Goal: Task Accomplishment & Management: Complete application form

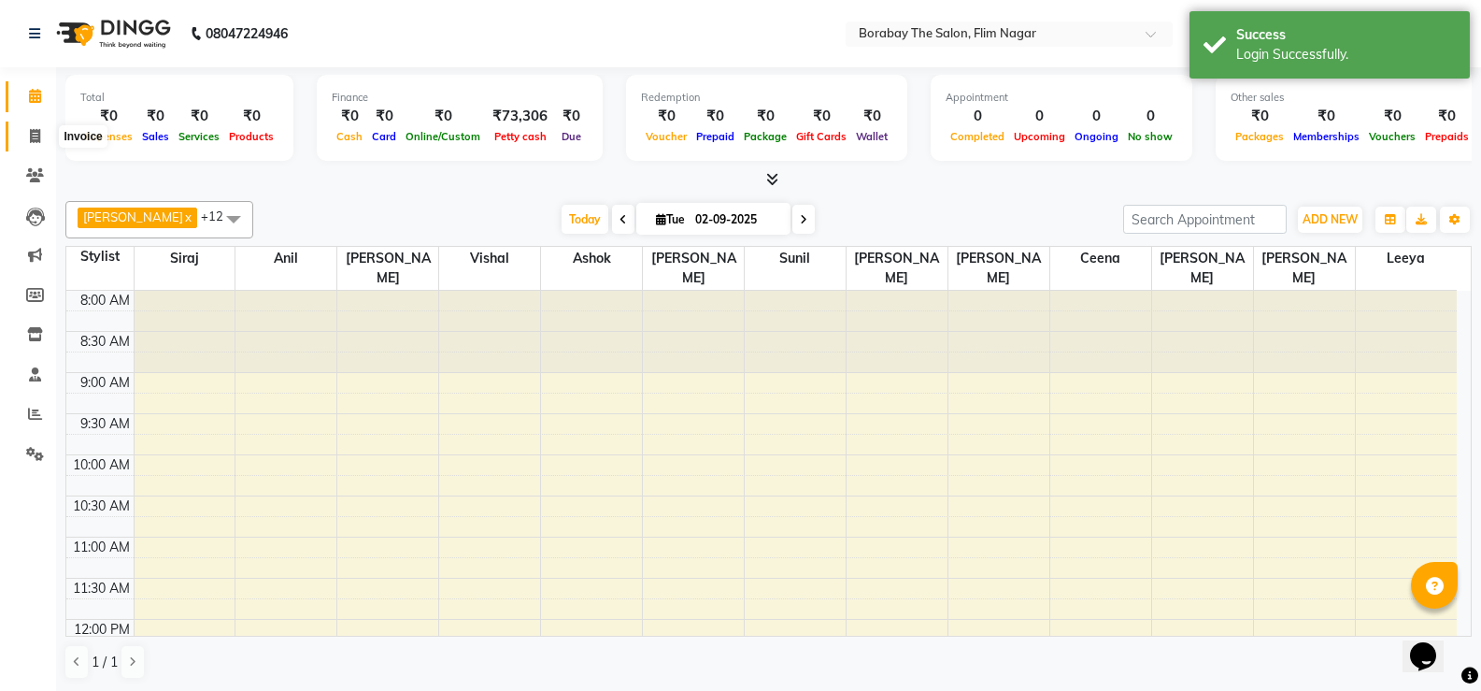
click at [34, 144] on span at bounding box center [35, 136] width 33 height 21
select select "service"
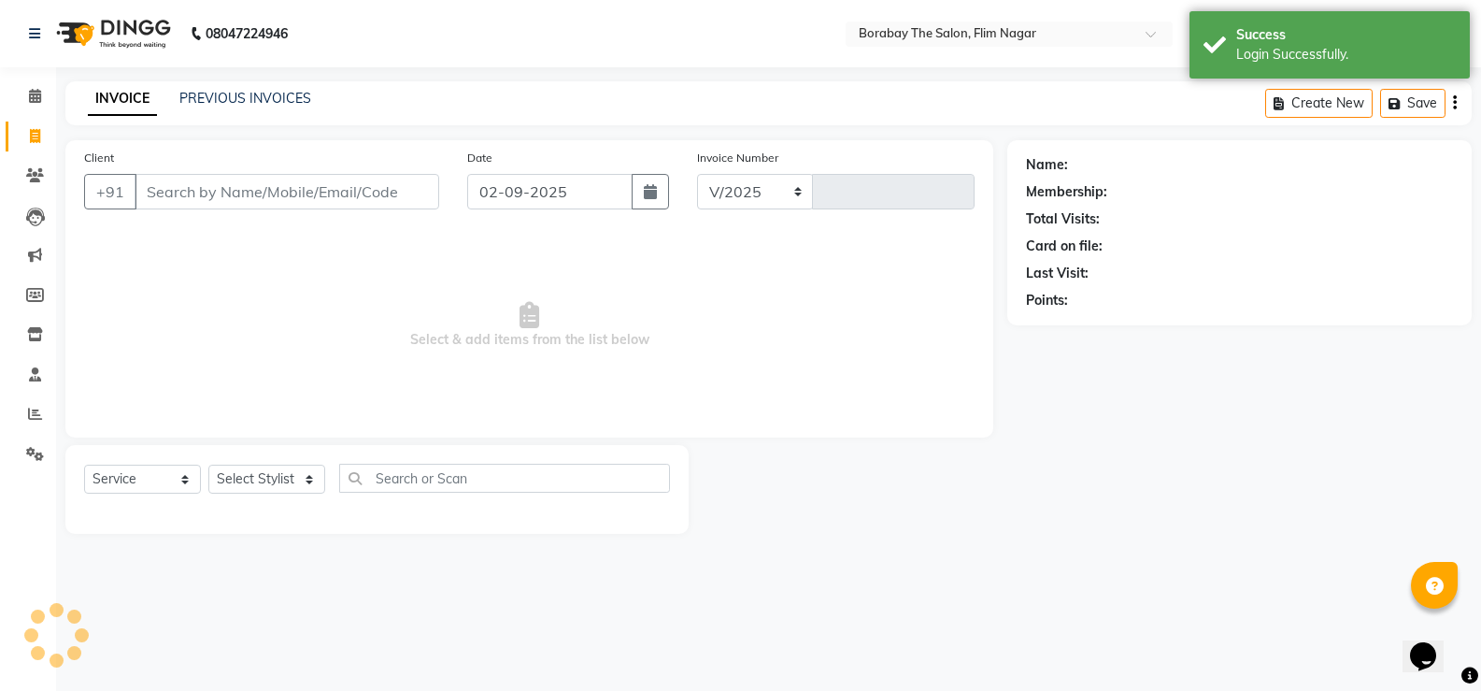
select select "8731"
type input "0124"
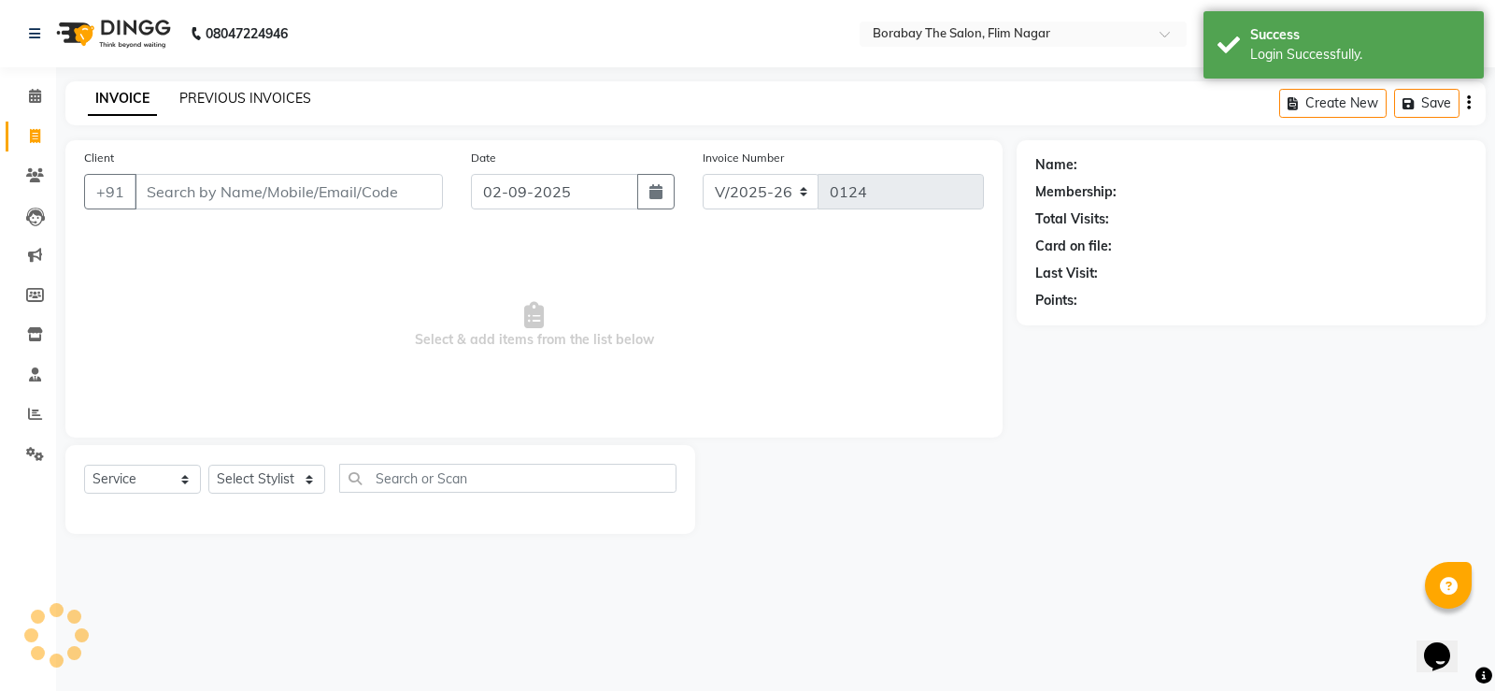
click at [216, 95] on link "PREVIOUS INVOICES" at bounding box center [245, 98] width 132 height 17
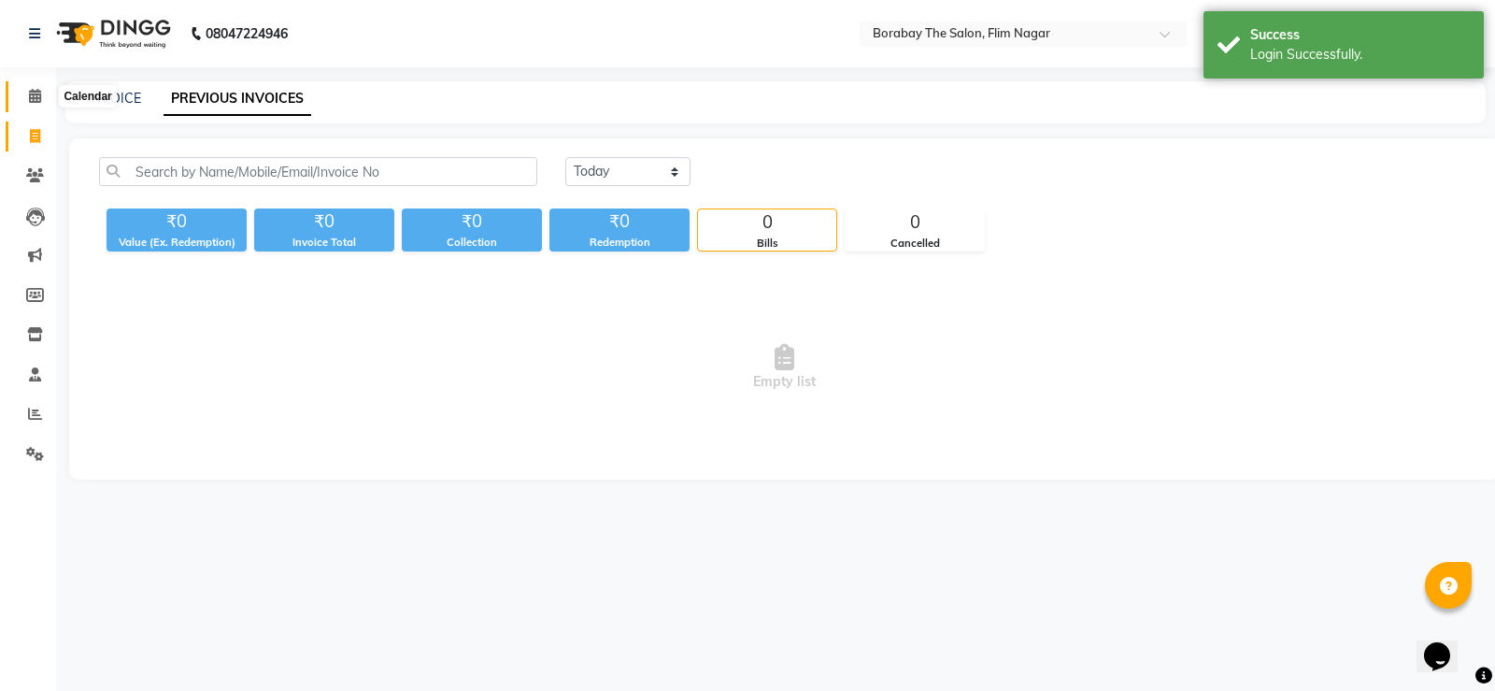
click at [33, 97] on icon at bounding box center [35, 96] width 12 height 14
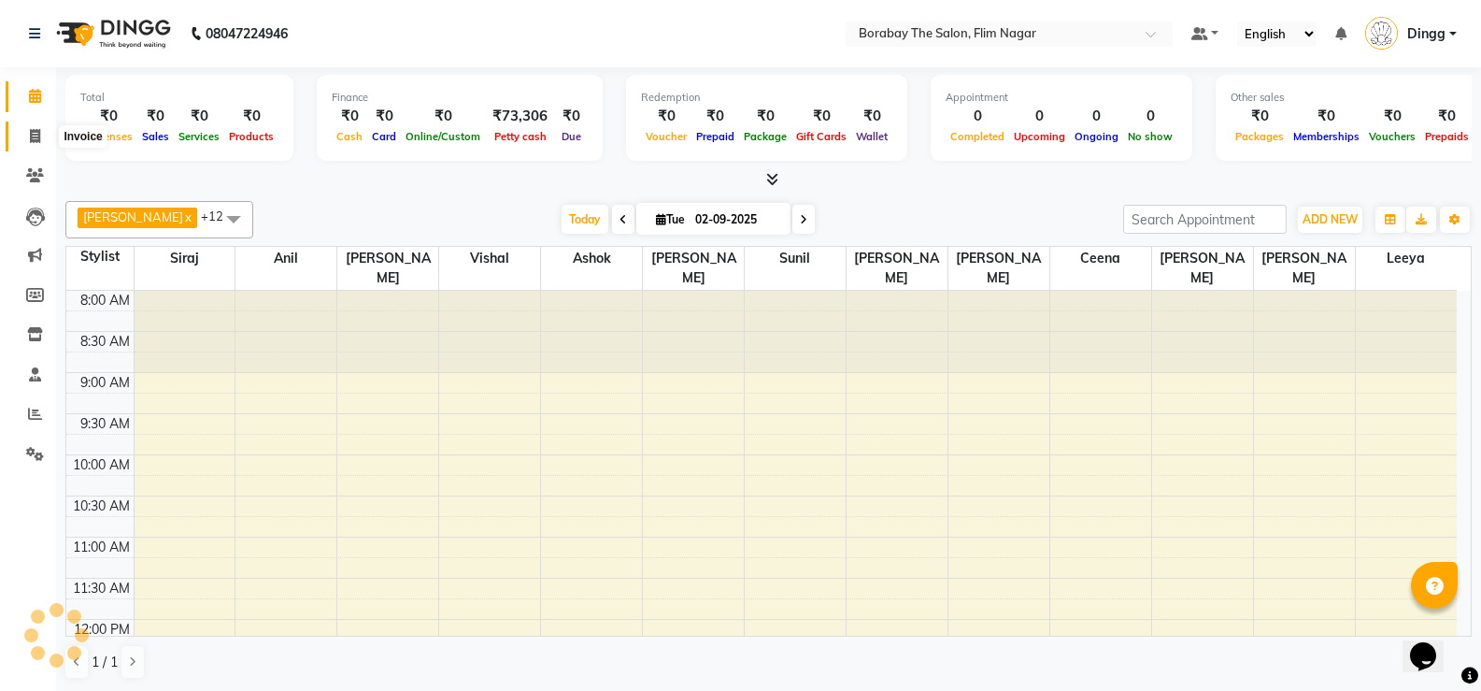
click at [40, 142] on icon at bounding box center [35, 136] width 10 height 14
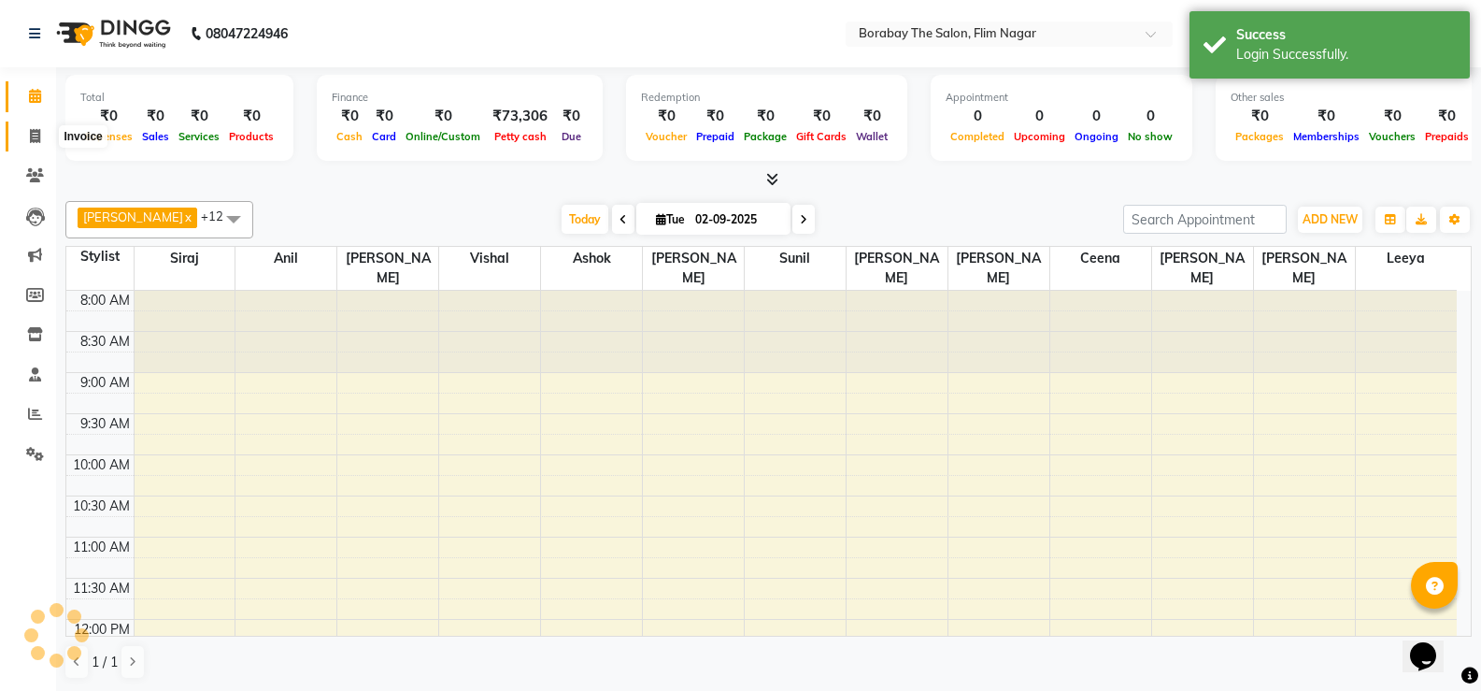
select select "8731"
select select "service"
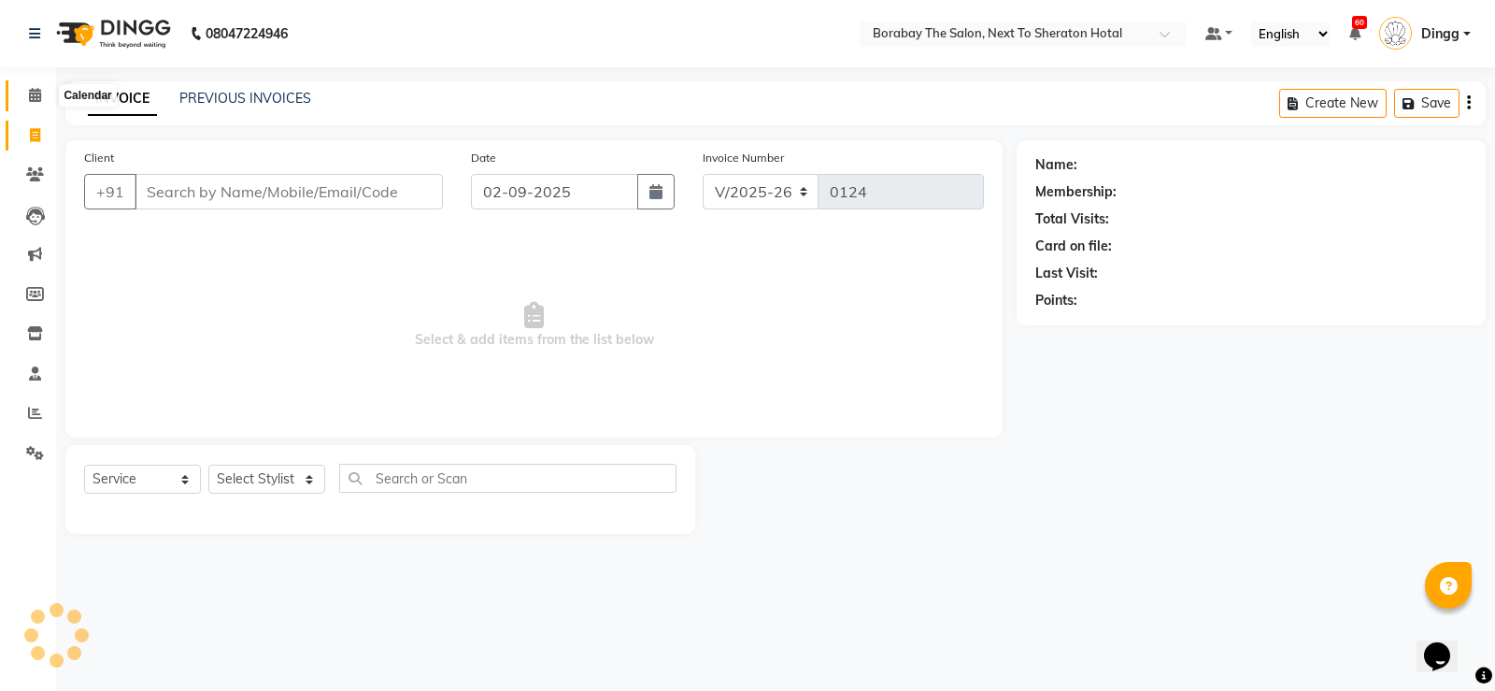
click at [34, 97] on icon at bounding box center [35, 95] width 12 height 14
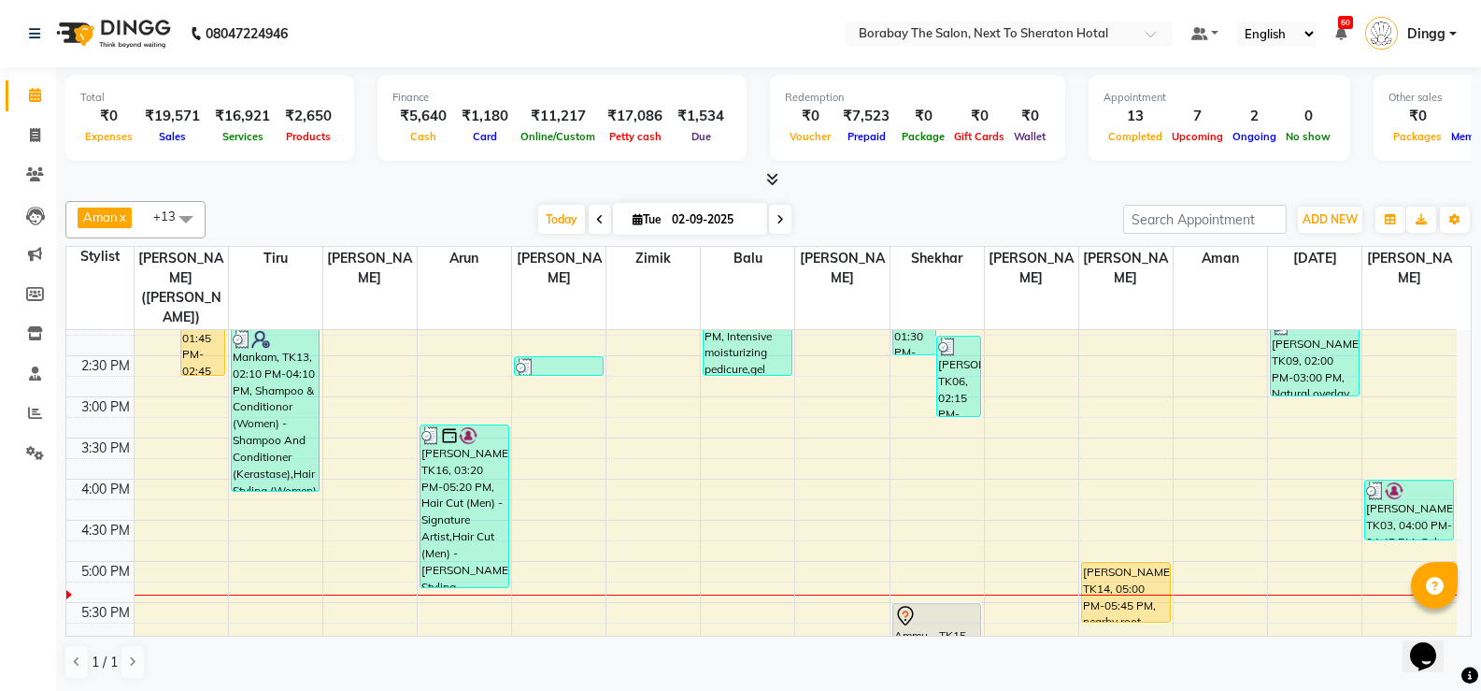
scroll to position [463, 0]
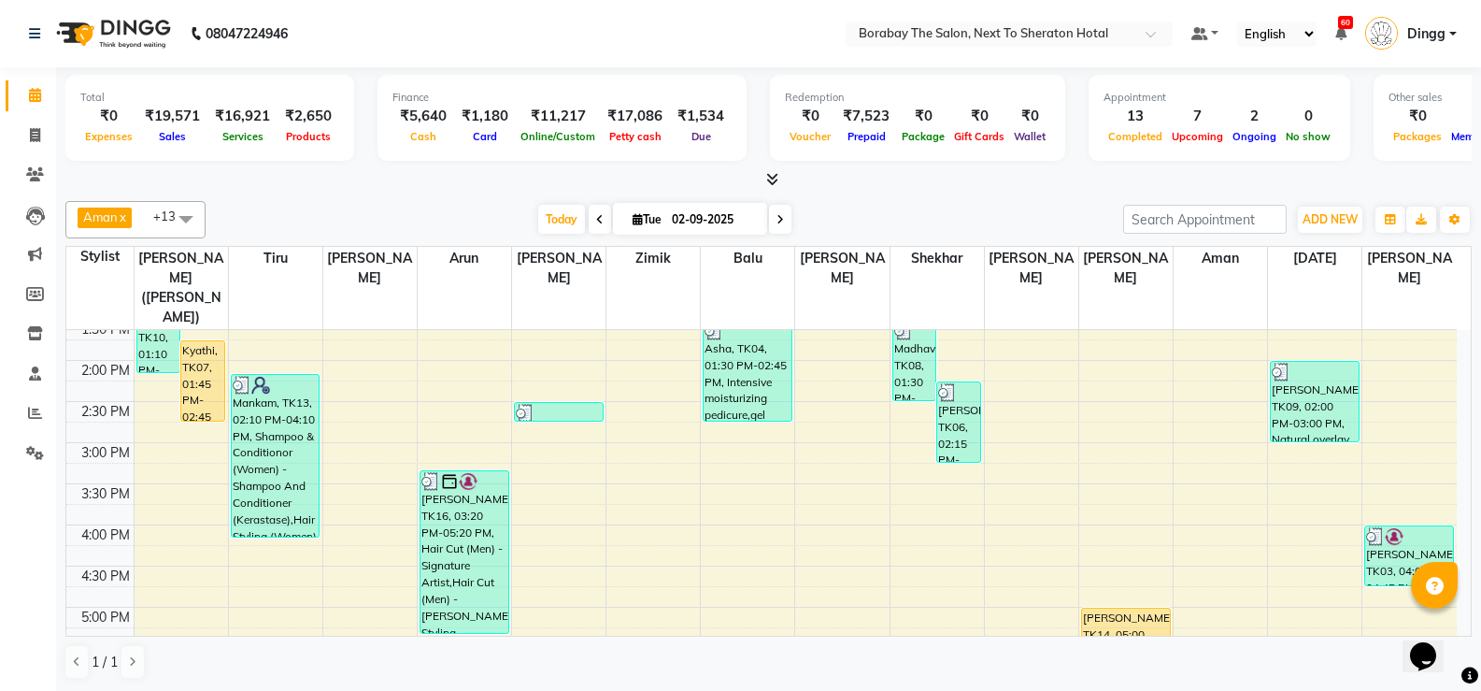
click at [165, 206] on span "Aman x [PERSON_NAME][DATE] x [PERSON_NAME] x [PERSON_NAME] x [PERSON_NAME] x [P…" at bounding box center [135, 219] width 140 height 37
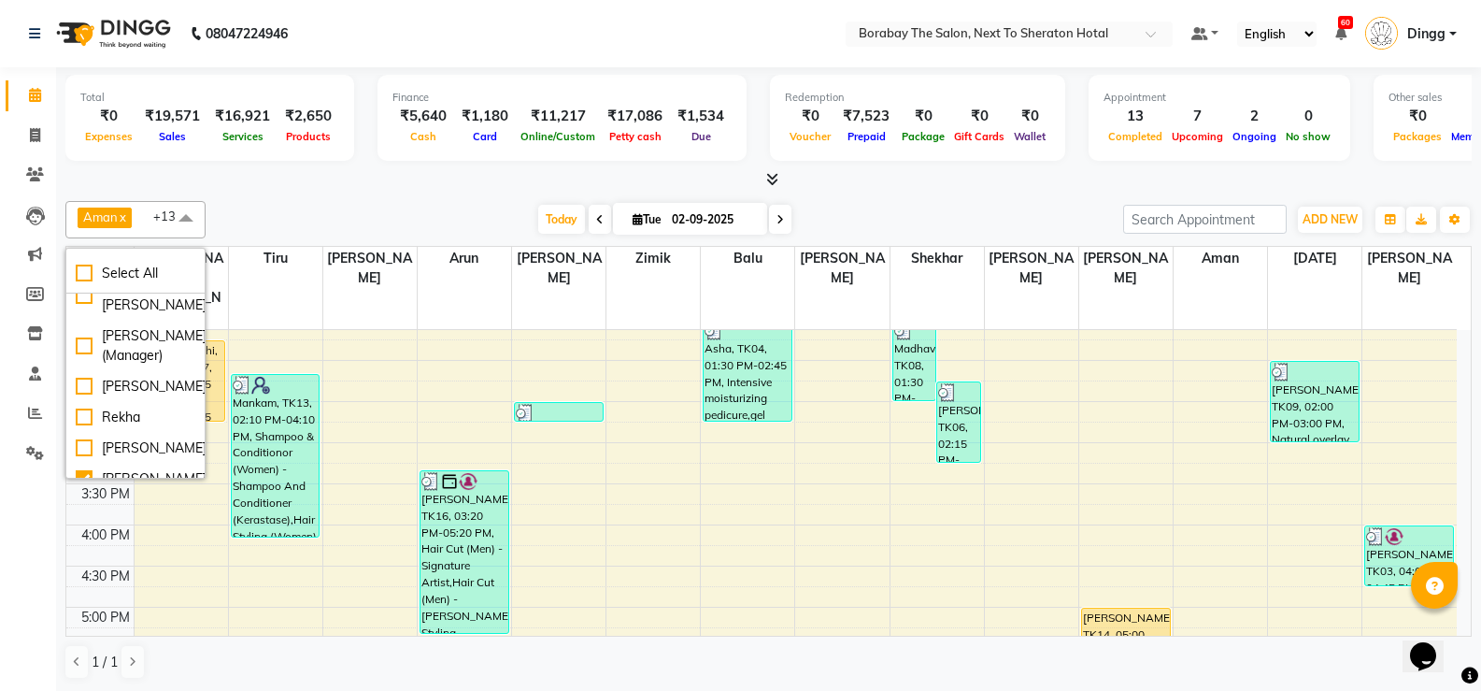
scroll to position [682, 0]
click at [107, 454] on div "Zimik" at bounding box center [136, 462] width 120 height 20
checkbox input "false"
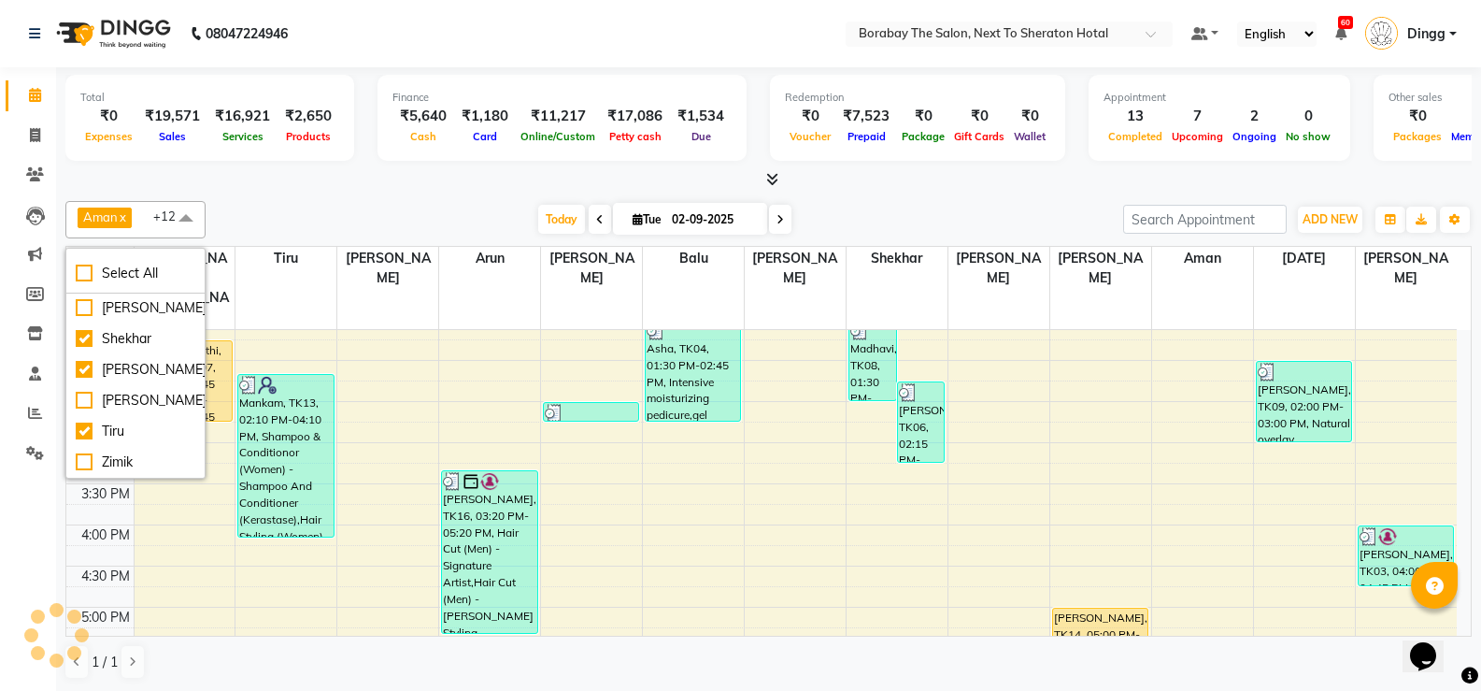
click at [304, 215] on div "[DATE] [DATE]" at bounding box center [664, 220] width 899 height 28
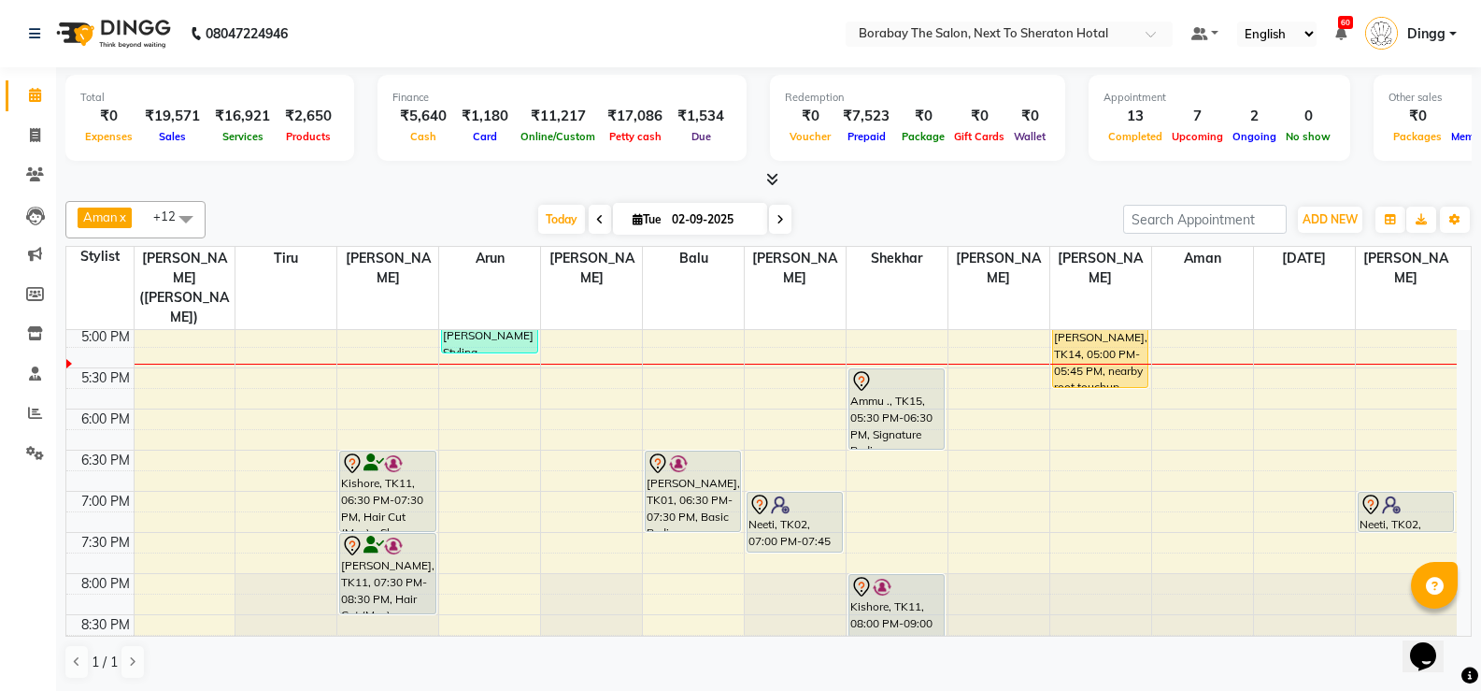
scroll to position [650, 0]
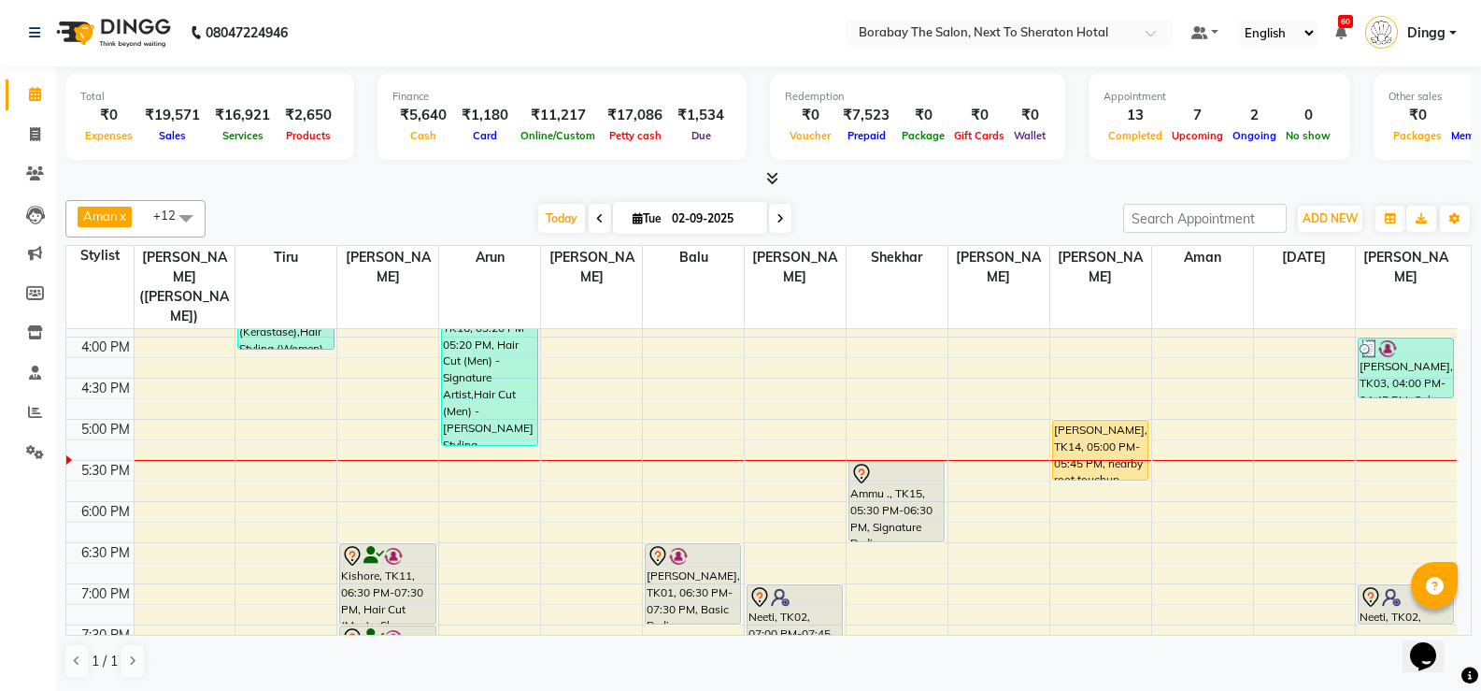
click at [769, 214] on span at bounding box center [780, 218] width 22 height 29
type input "[DATE]"
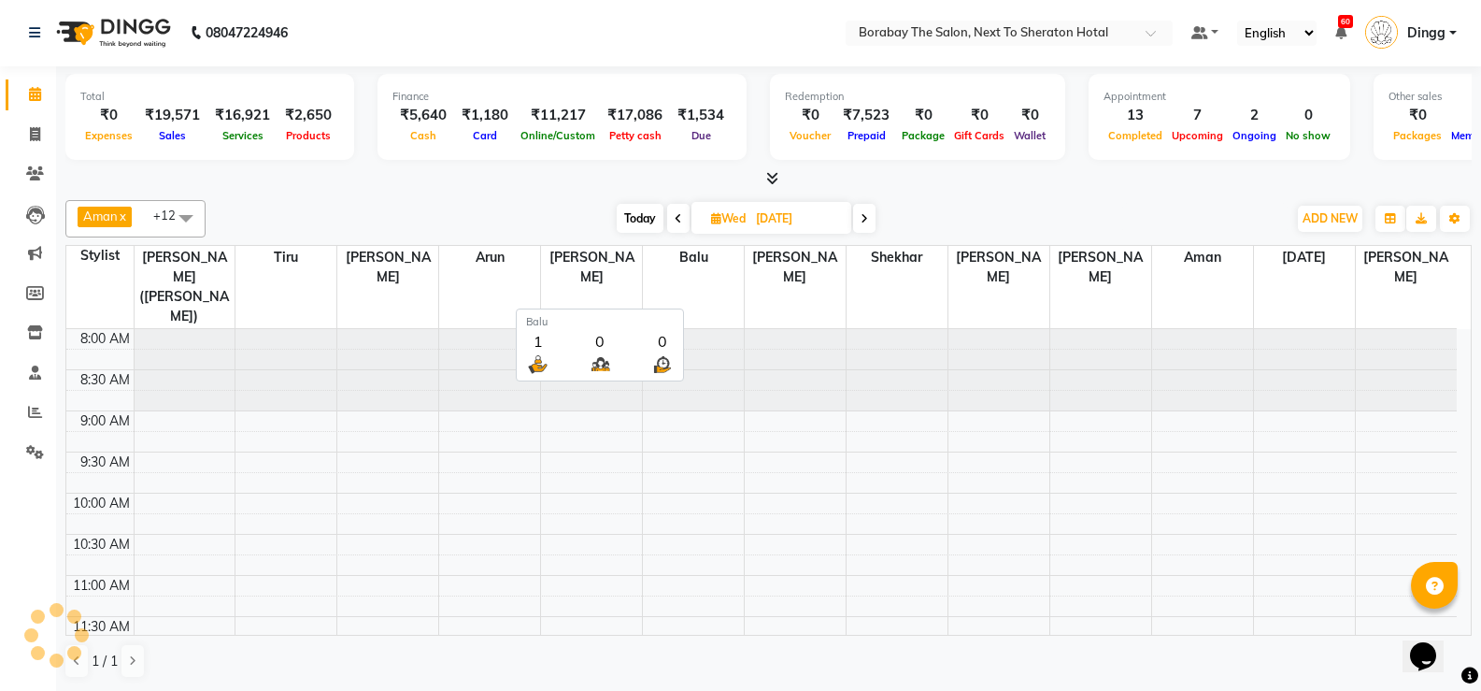
scroll to position [741, 0]
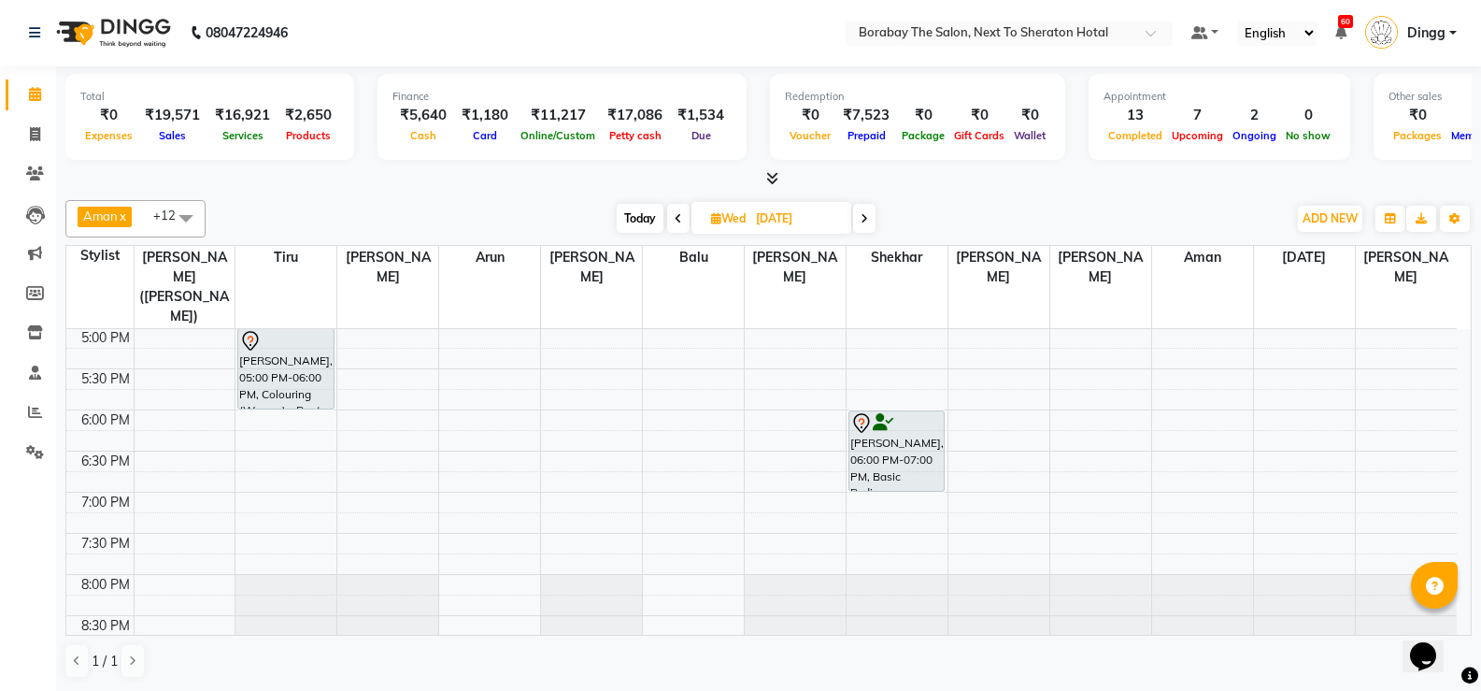
click at [192, 218] on span at bounding box center [185, 218] width 37 height 36
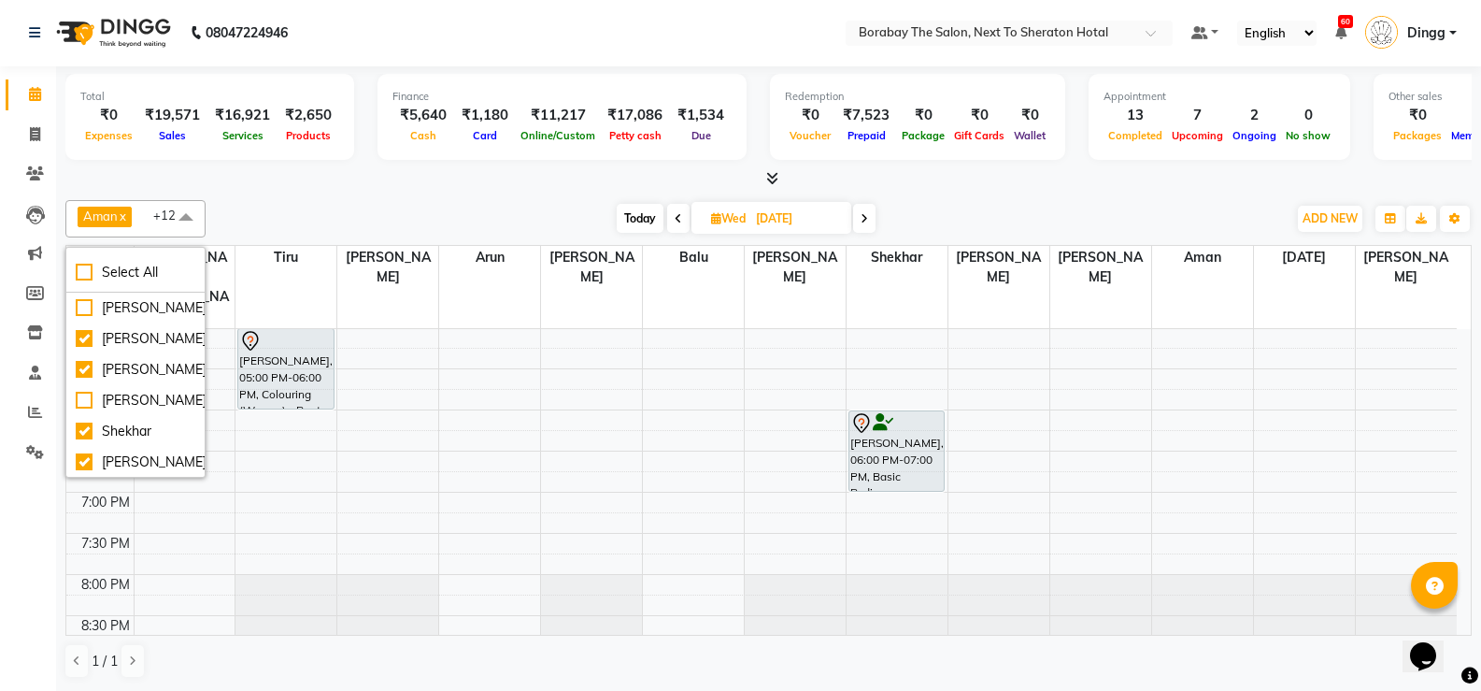
scroll to position [505, 0]
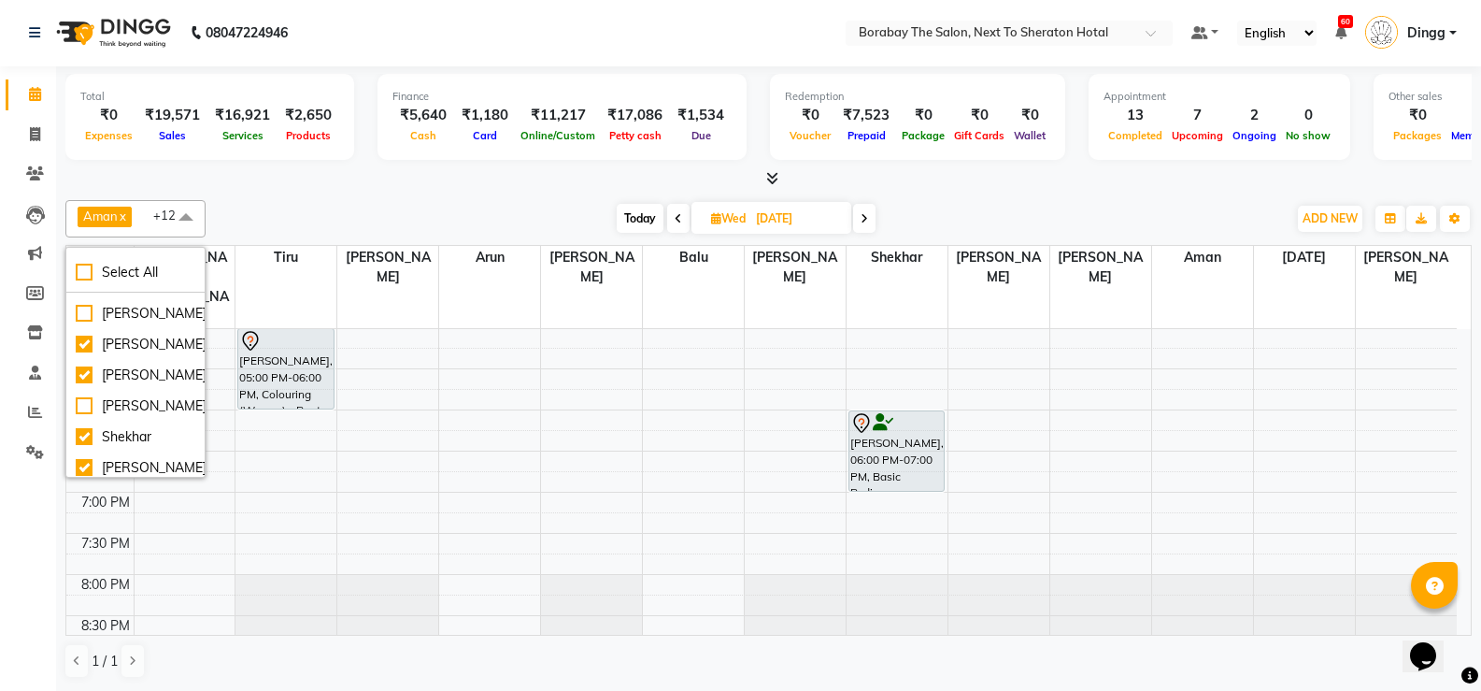
click at [155, 262] on div "[PERSON_NAME]" at bounding box center [136, 252] width 120 height 20
checkbox input "true"
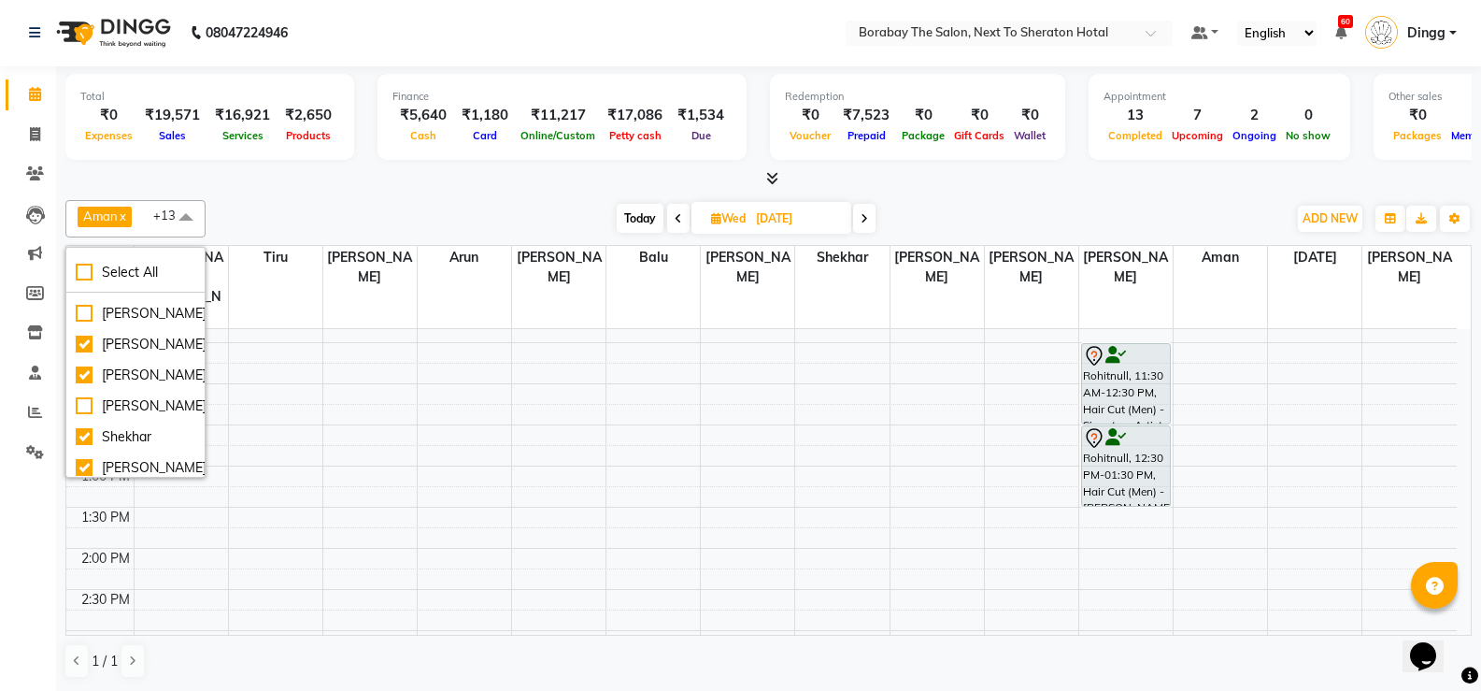
scroll to position [87, 0]
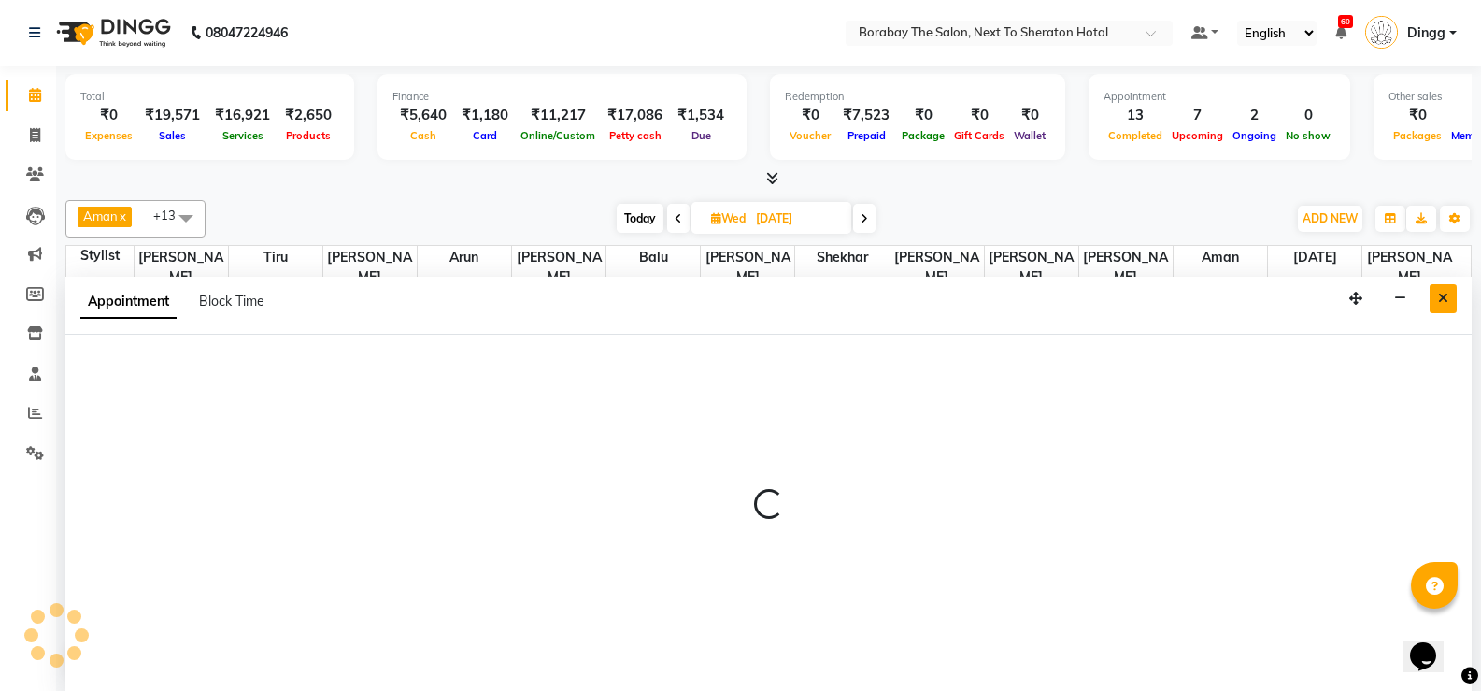
select select "78121"
select select "585"
select select "tentative"
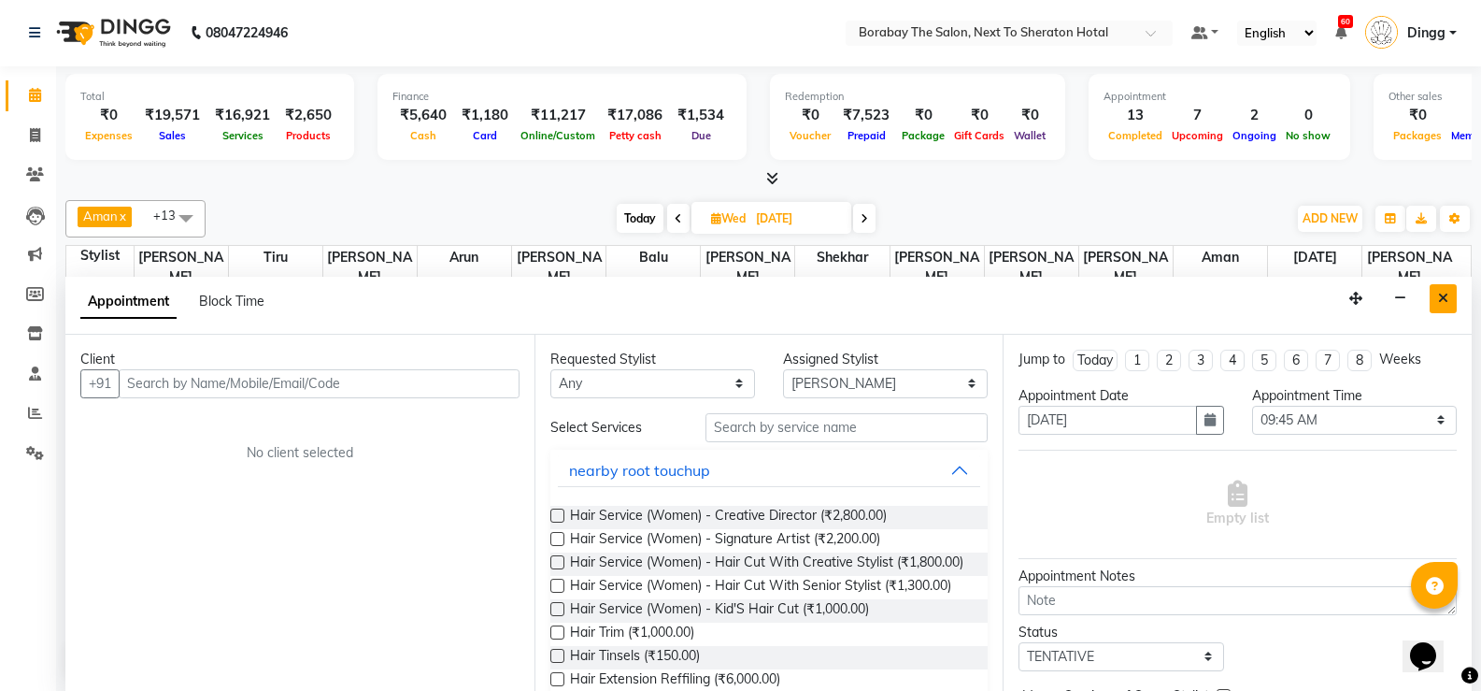
click at [1453, 288] on button "Close" at bounding box center [1443, 298] width 27 height 29
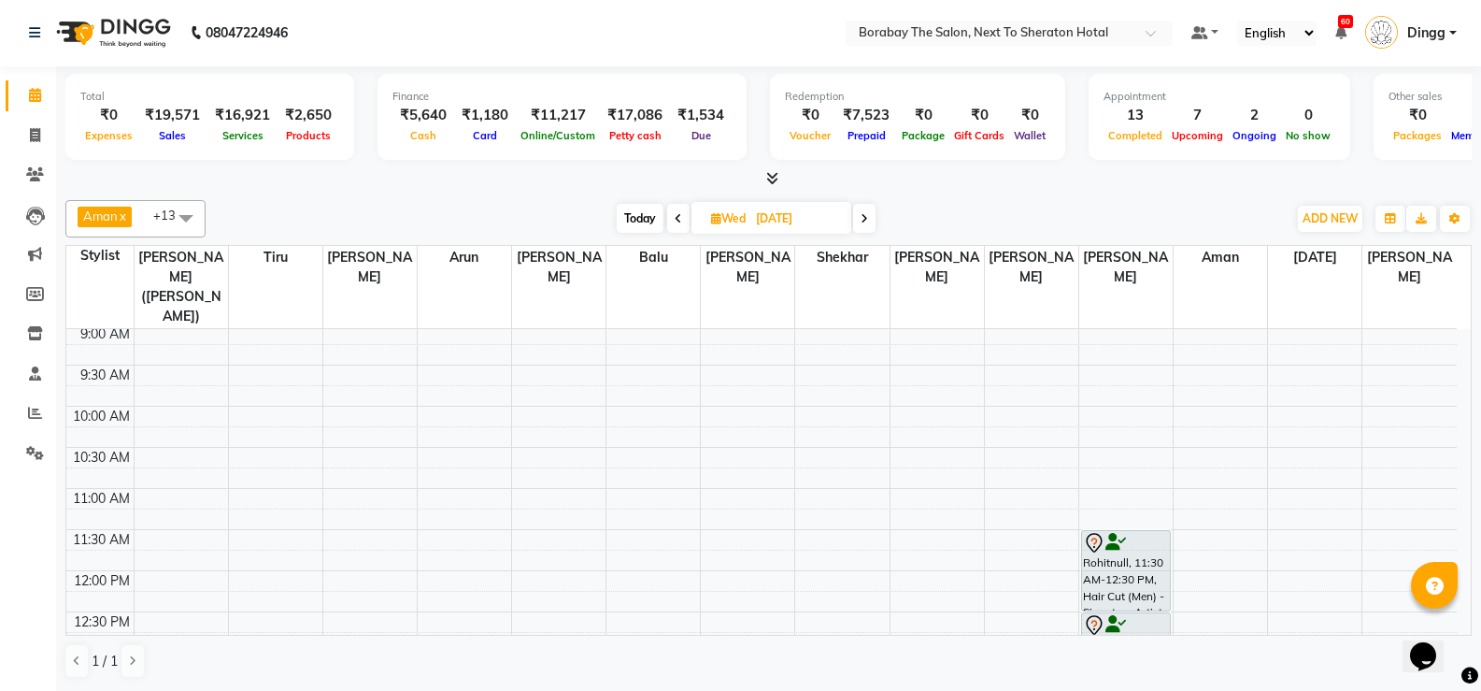
select select "78121"
select select "tentative"
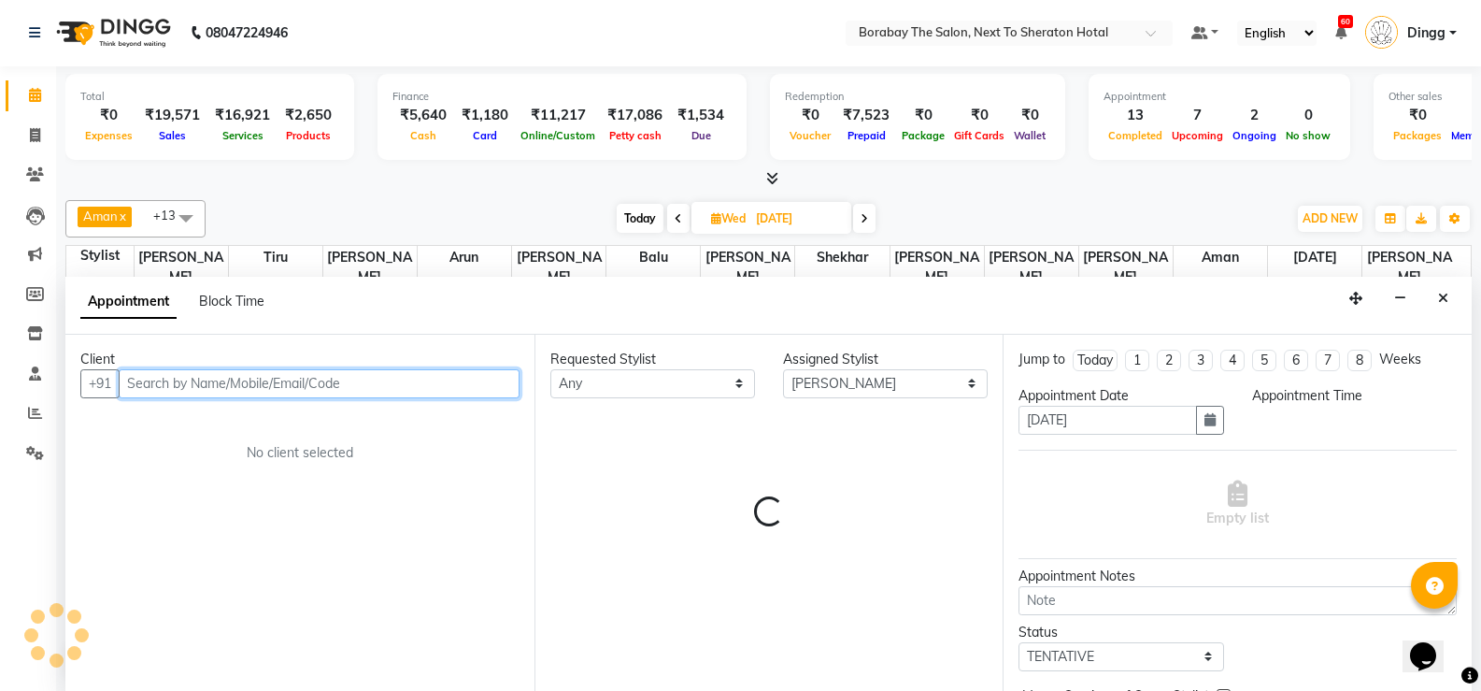
select select "585"
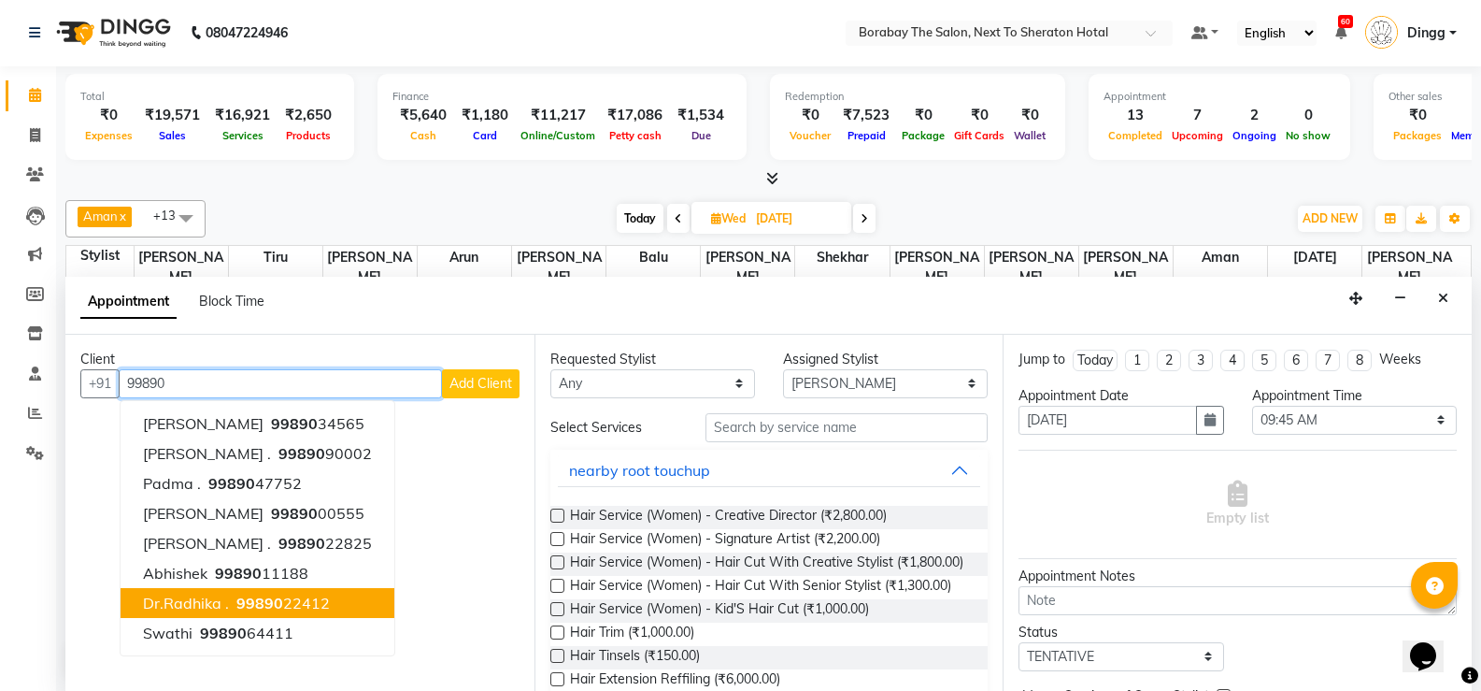
click at [290, 607] on ngb-highlight "99890 22412" at bounding box center [281, 602] width 97 height 19
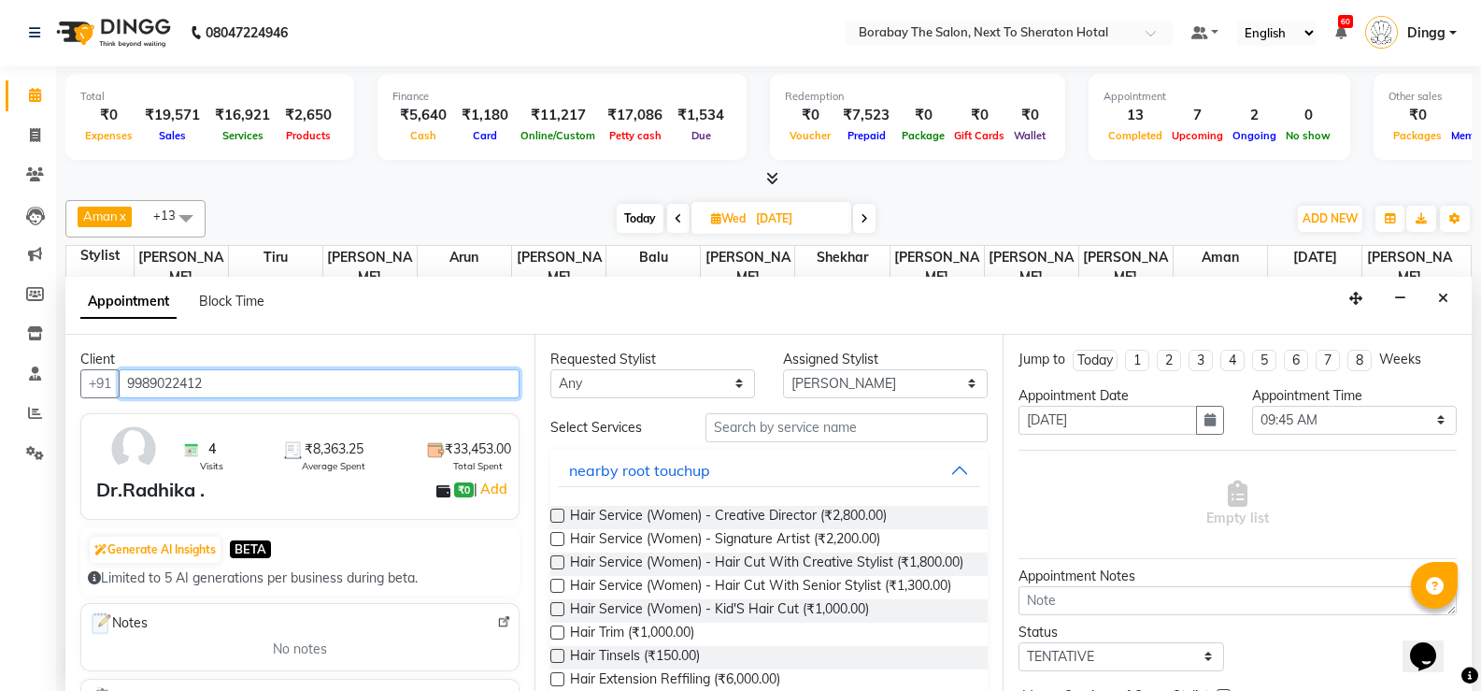
type input "9989022412"
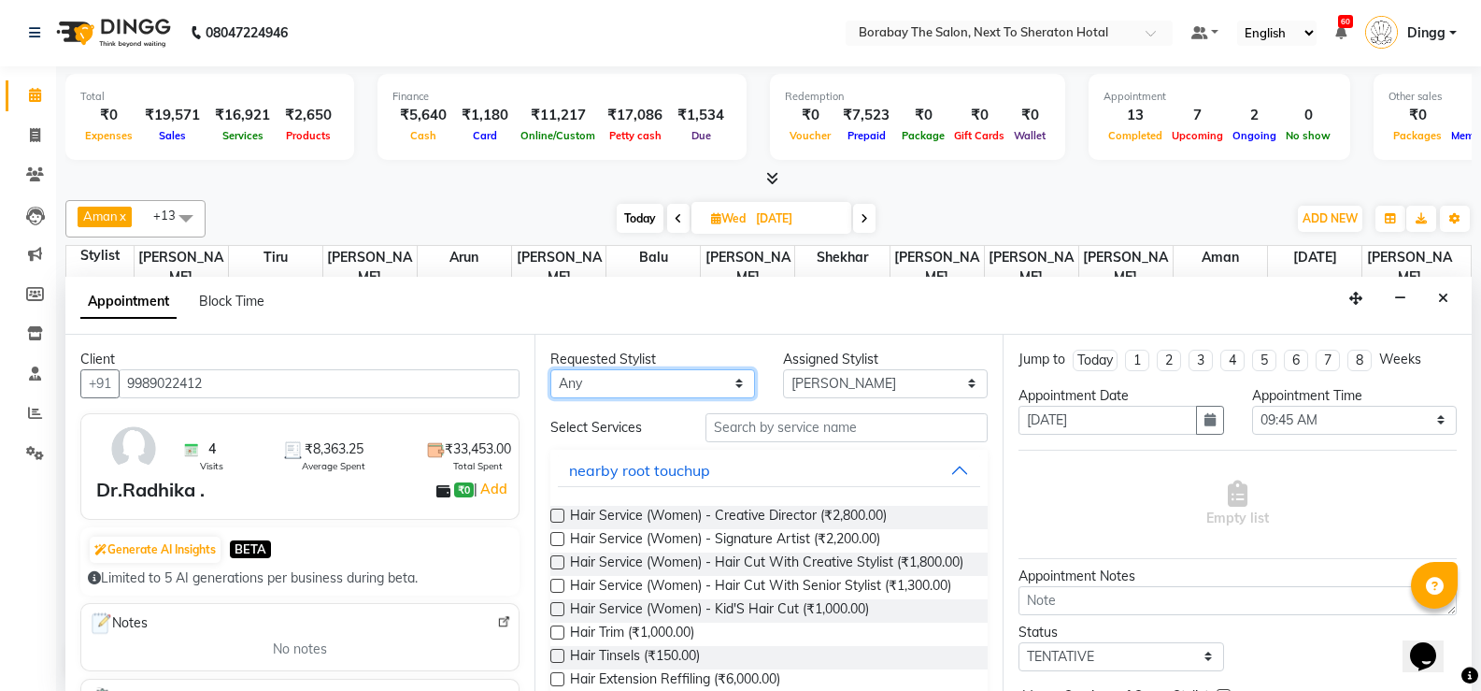
click at [658, 381] on select "Any [PERSON_NAME] [PERSON_NAME] [PERSON_NAME] (Sameer) [DATE] [PERSON_NAME] [PE…" at bounding box center [652, 383] width 205 height 29
select select "78121"
click at [550, 369] on select "Any [PERSON_NAME] [PERSON_NAME] [PERSON_NAME] (Sameer) [DATE] [PERSON_NAME] [PE…" at bounding box center [652, 383] width 205 height 29
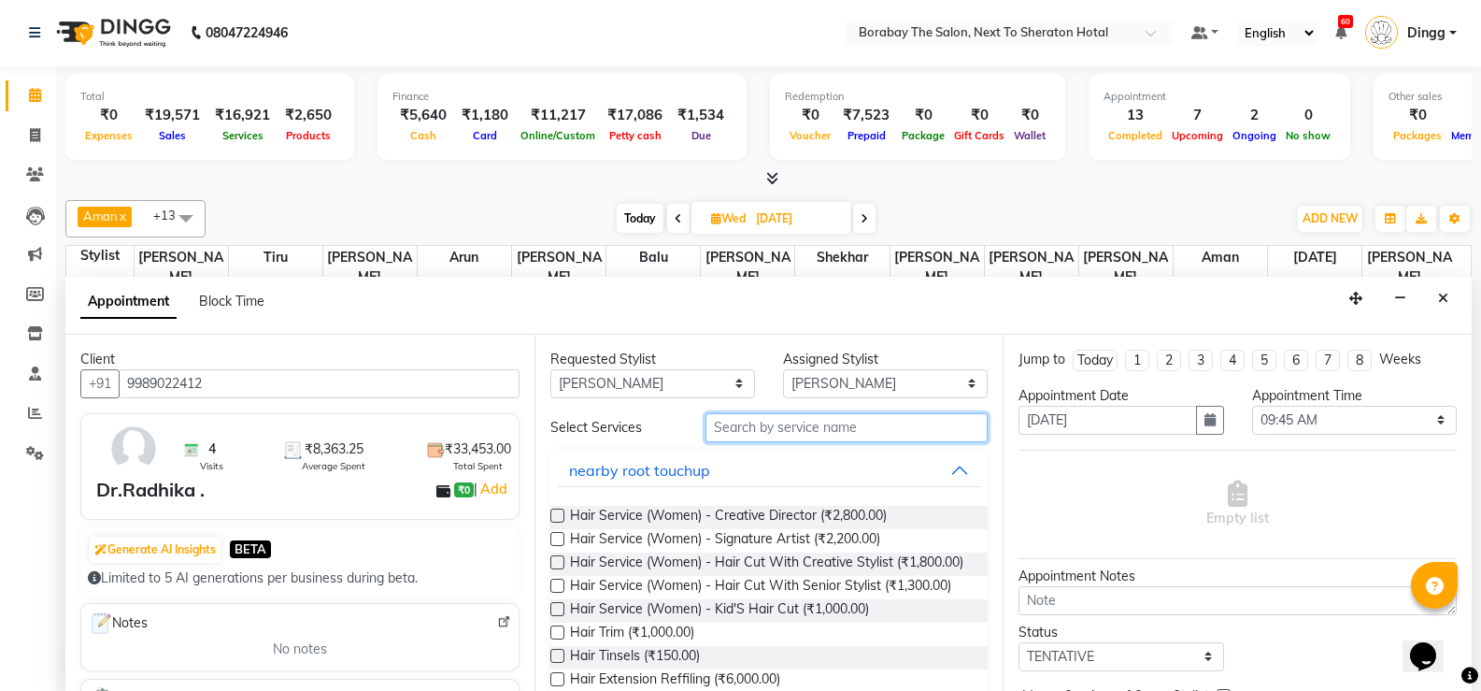
click at [730, 424] on input "text" at bounding box center [847, 427] width 282 height 29
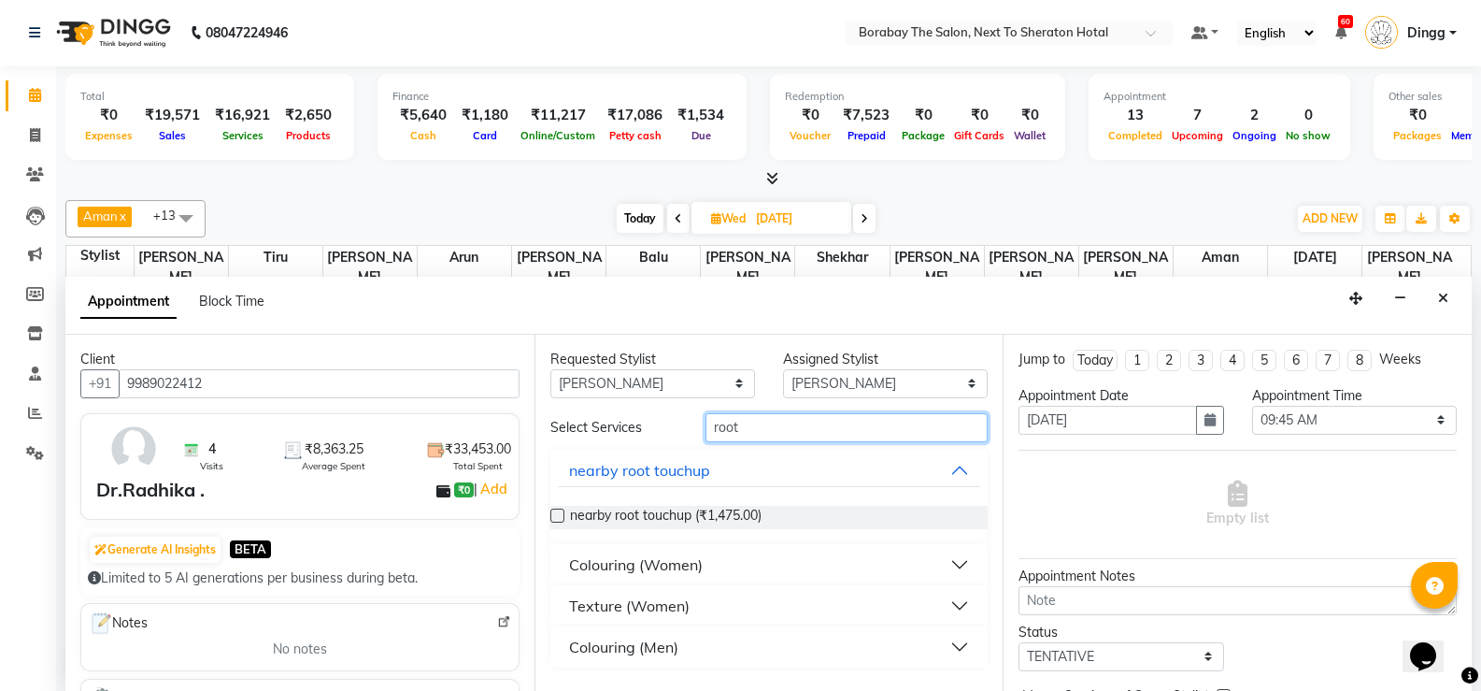
type input "root"
click at [630, 553] on div "Colouring (Women)" at bounding box center [636, 564] width 134 height 22
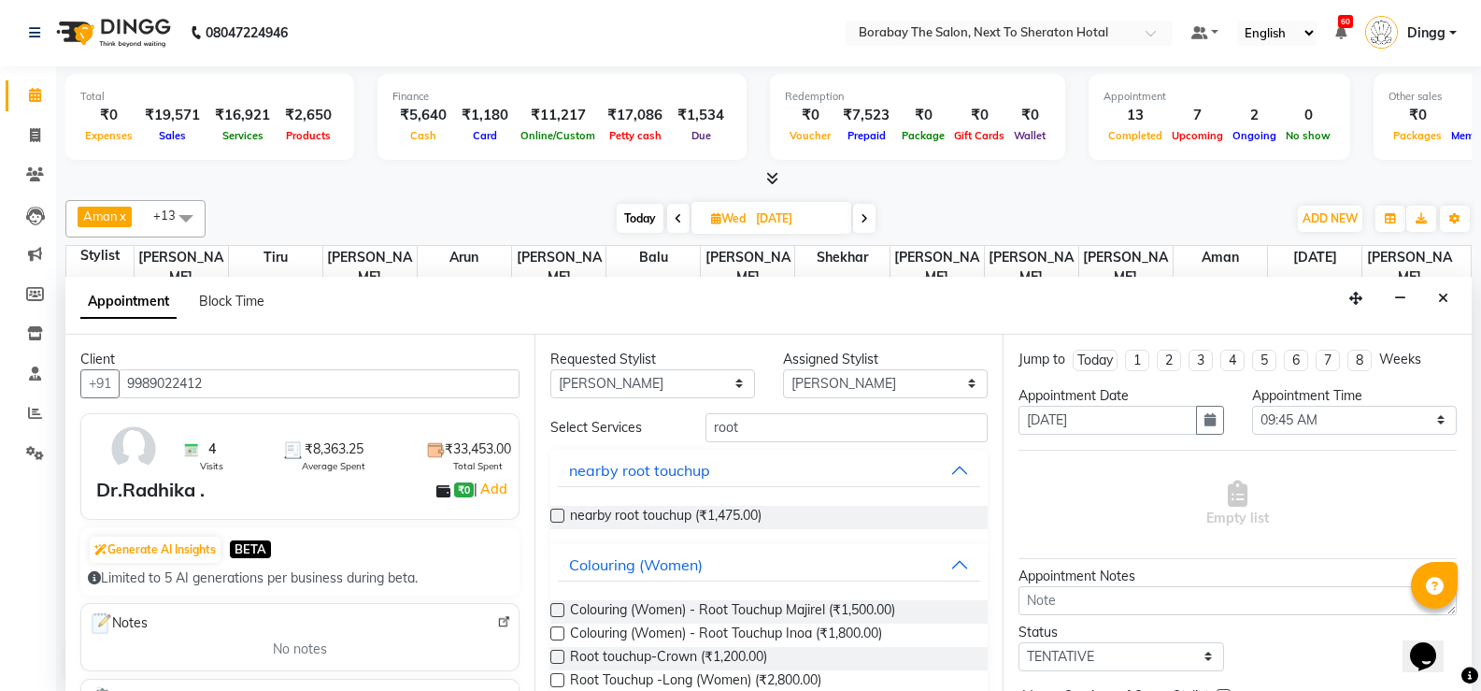
click at [559, 636] on label at bounding box center [557, 633] width 14 height 14
click at [559, 636] on input "checkbox" at bounding box center [556, 635] width 12 height 12
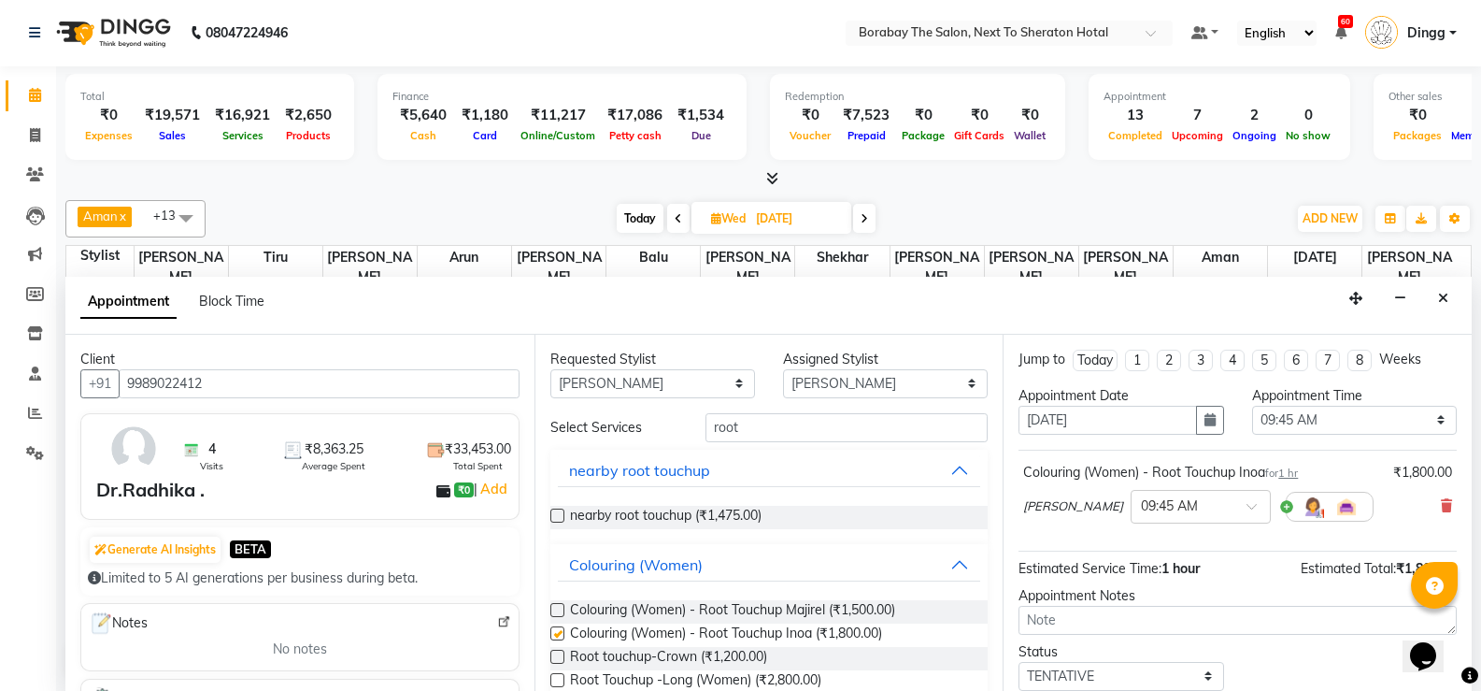
checkbox input "false"
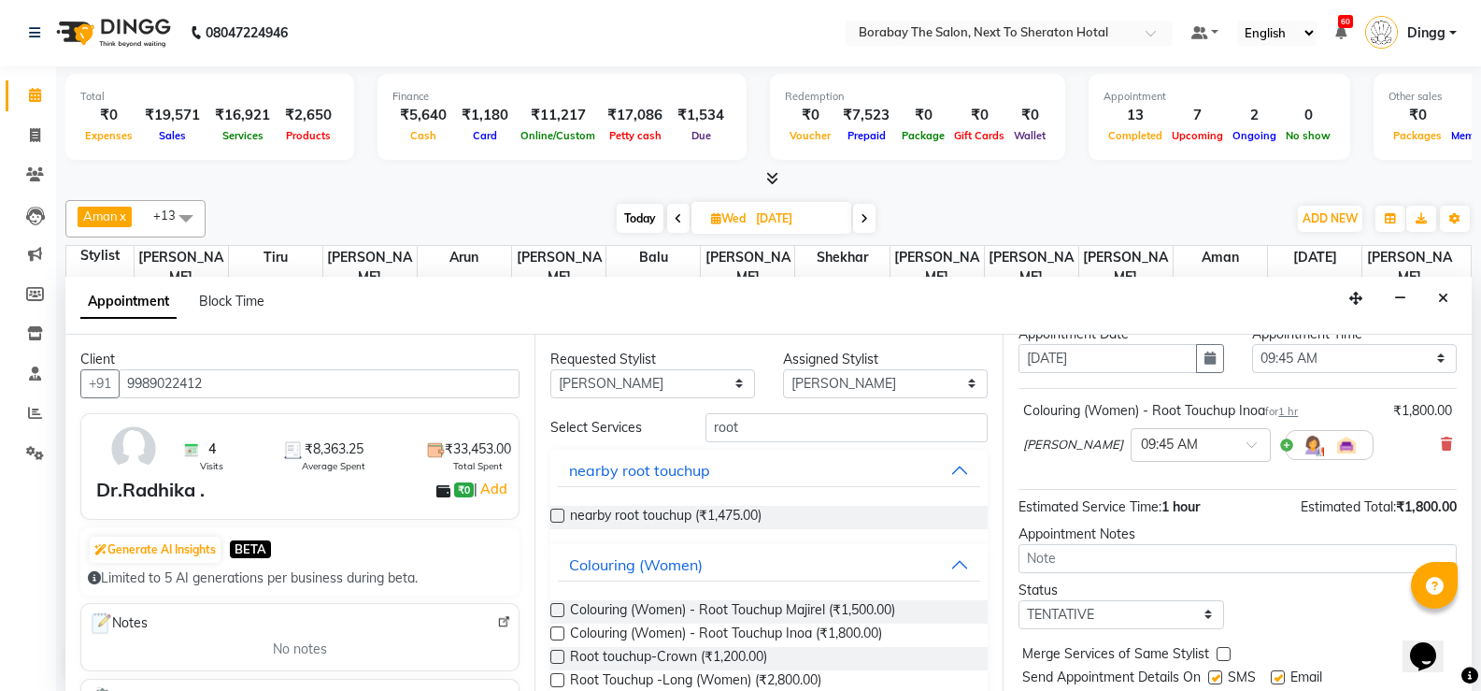
scroll to position [118, 0]
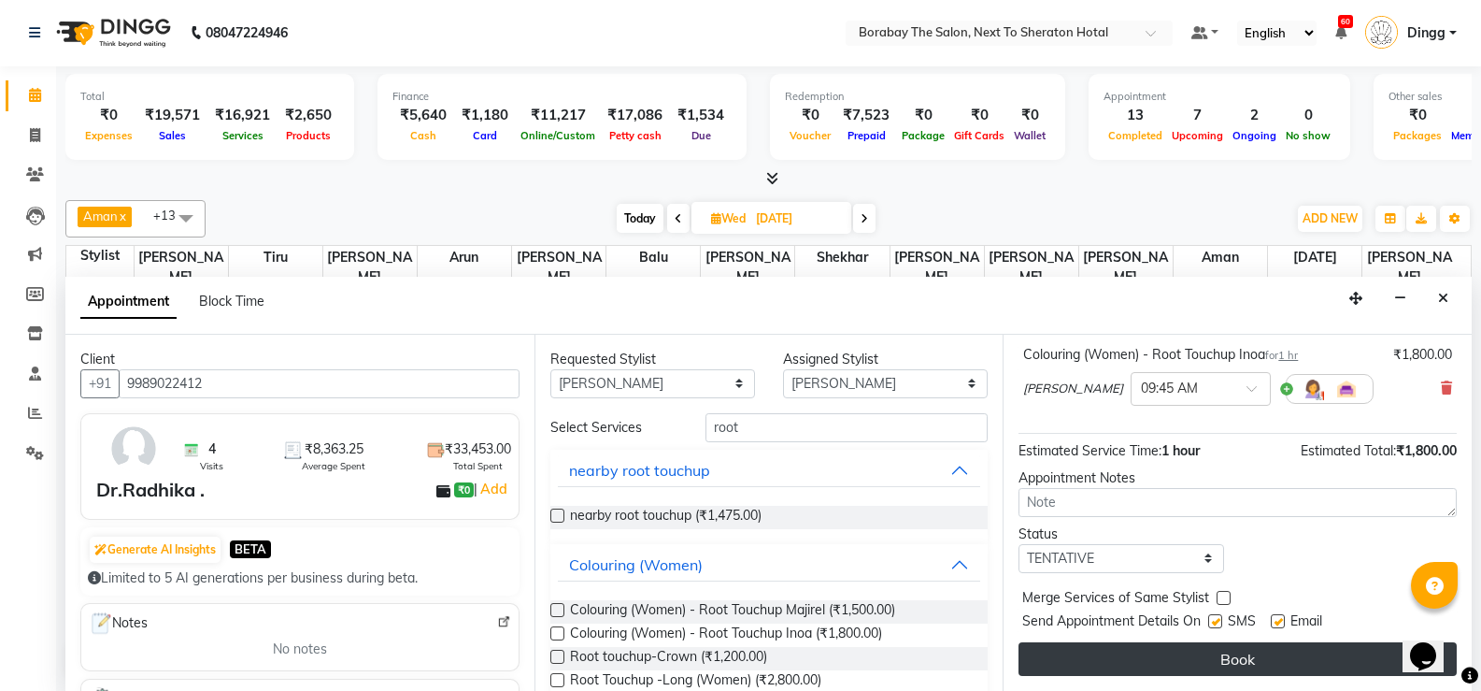
click at [1176, 650] on button "Book" at bounding box center [1238, 659] width 438 height 34
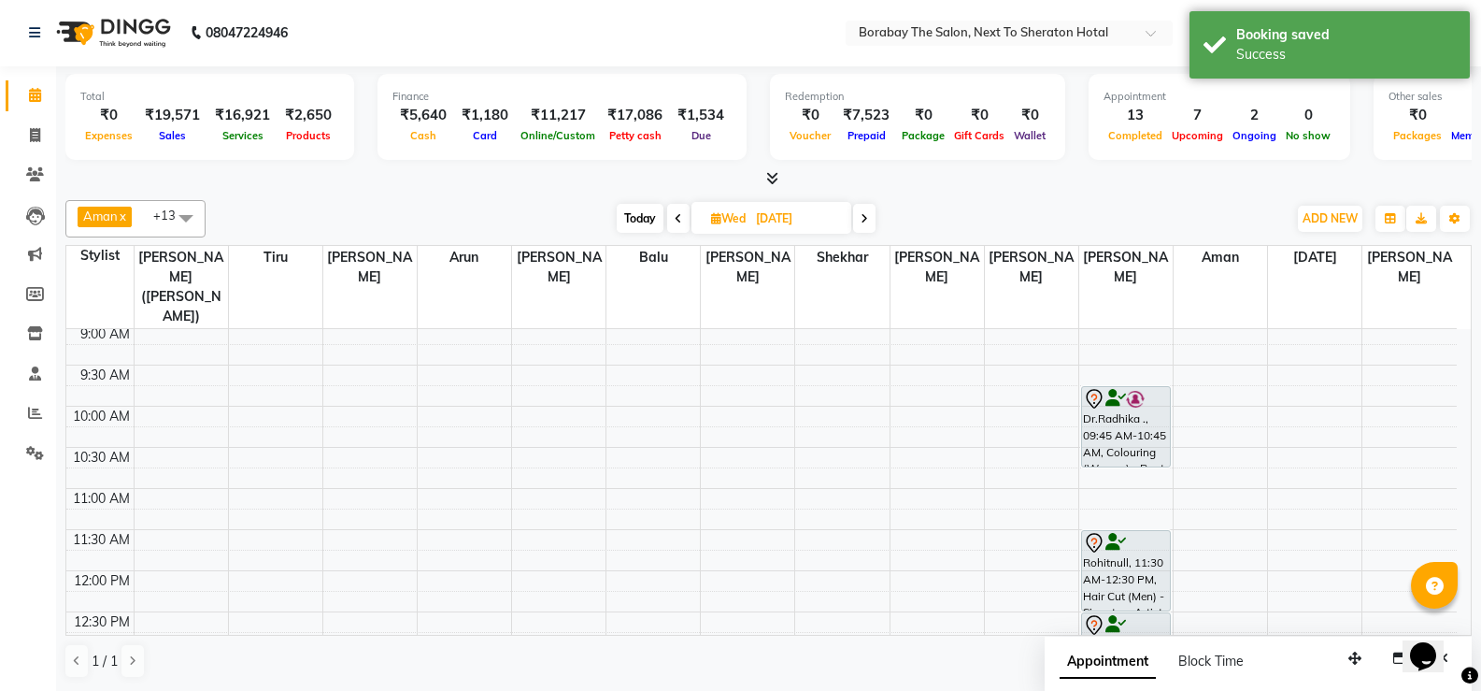
scroll to position [0, 0]
